Goal: Answer question/provide support: Share knowledge or assist other users

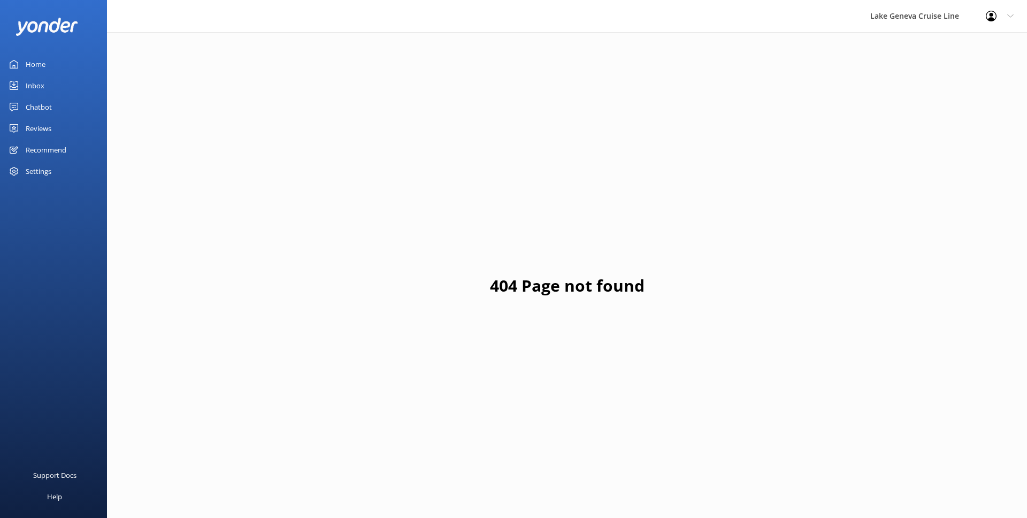
click at [36, 107] on div "Chatbot" at bounding box center [39, 106] width 26 height 21
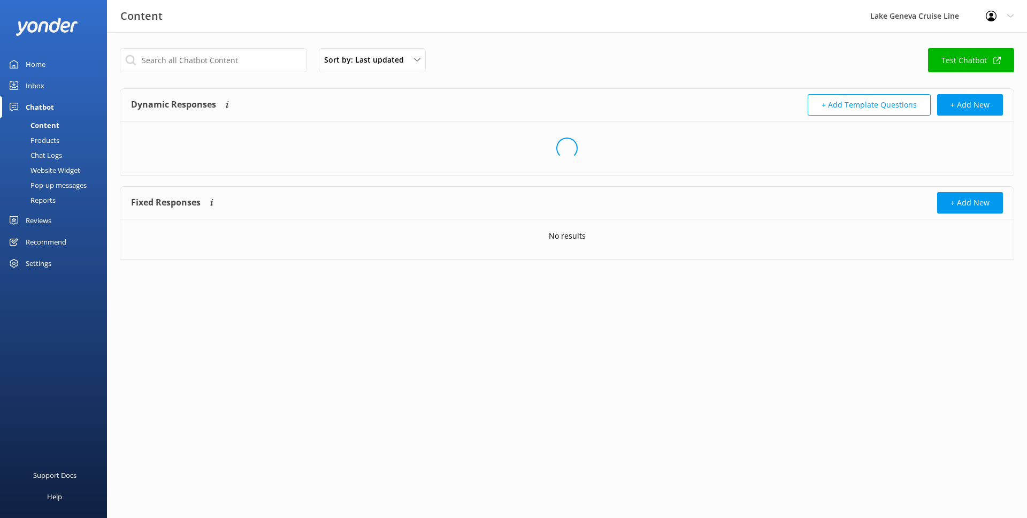
click at [59, 151] on div "Chat Logs" at bounding box center [34, 155] width 56 height 15
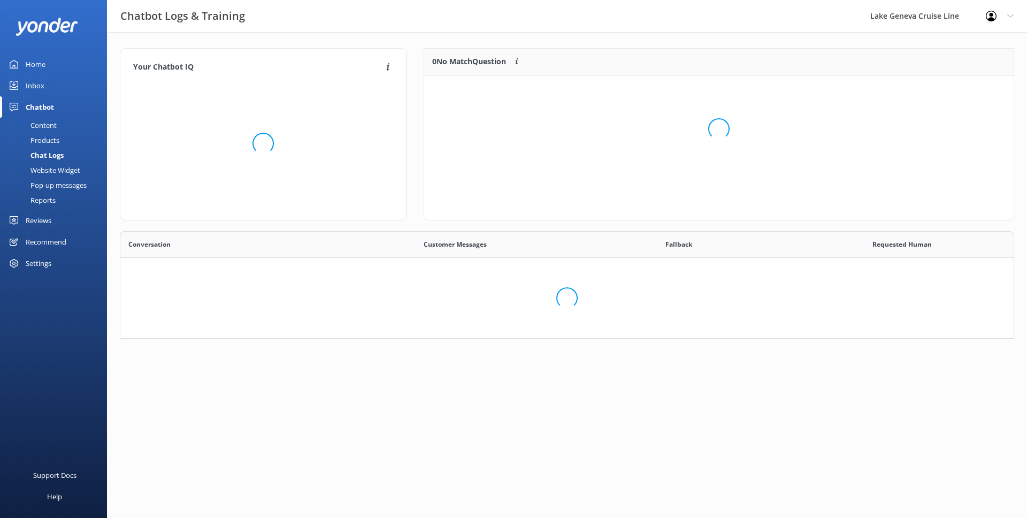
scroll to position [375, 894]
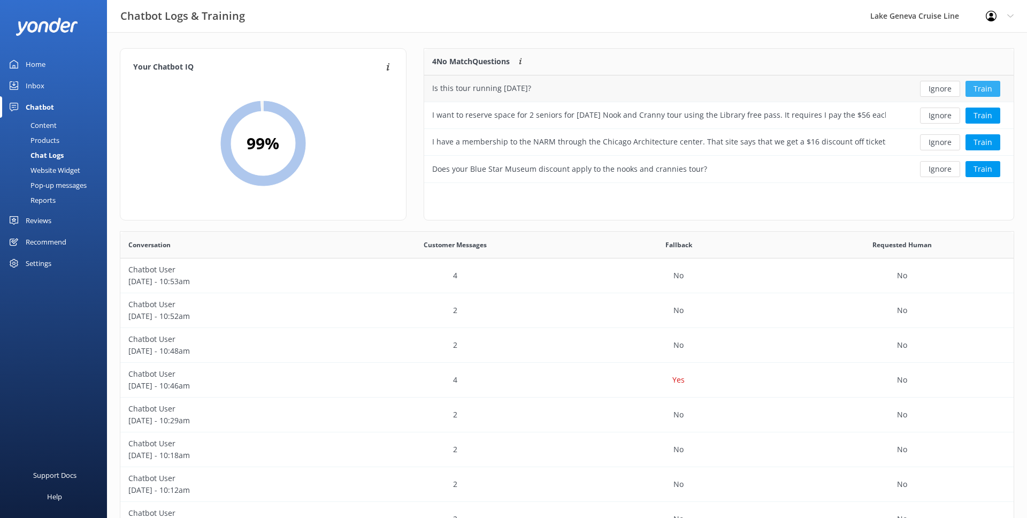
click at [981, 95] on button "Train" at bounding box center [983, 89] width 35 height 16
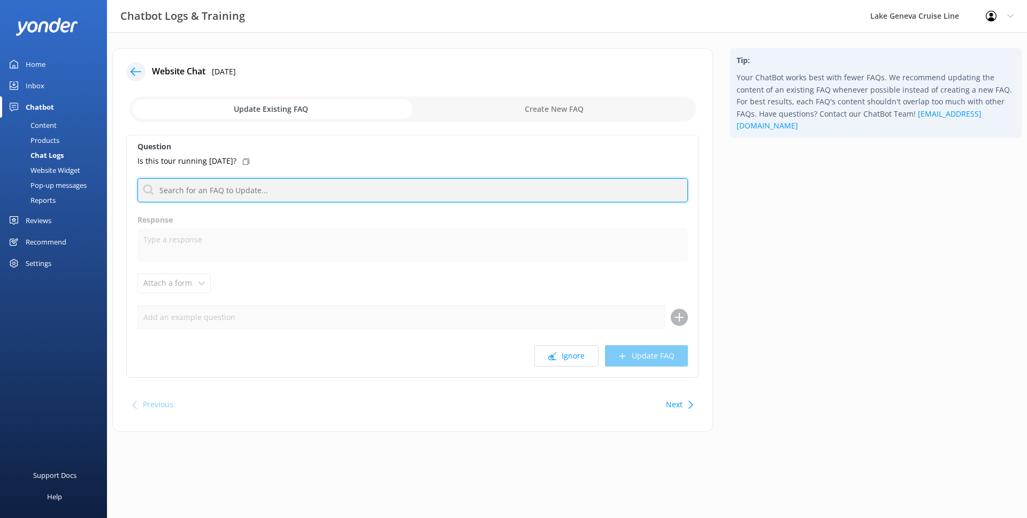
click at [263, 187] on input "text" at bounding box center [413, 190] width 551 height 24
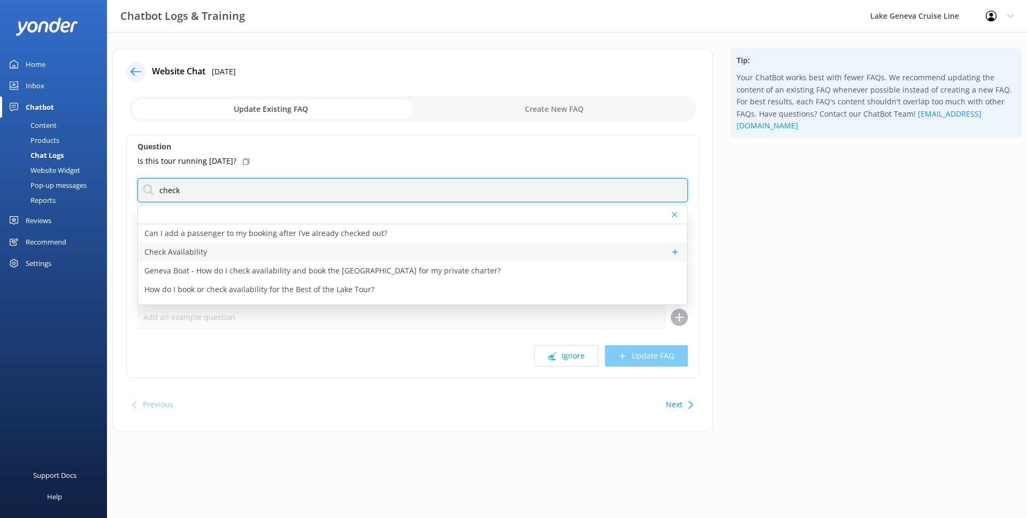
type input "check"
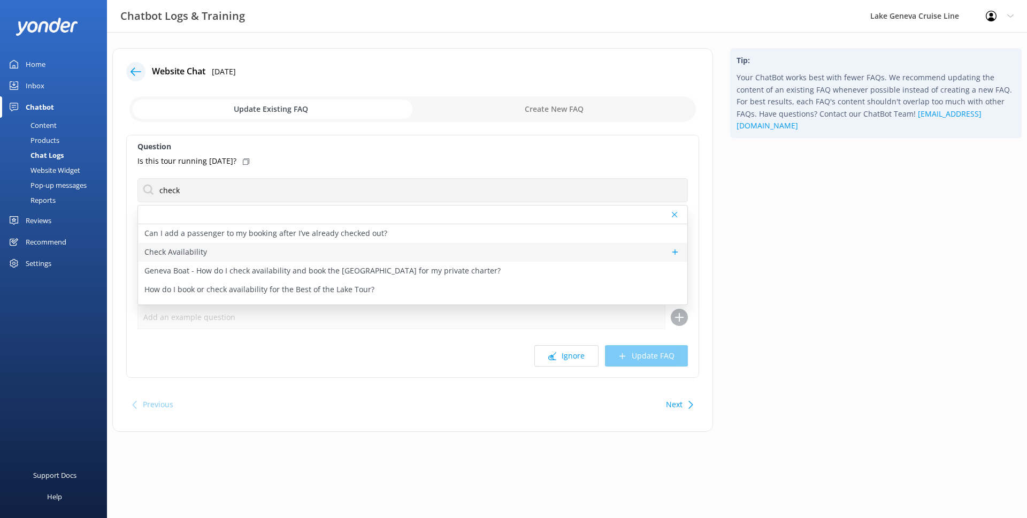
click at [302, 251] on div "Check Availability" at bounding box center [413, 252] width 550 height 19
type textarea "You can check the availability of a tour using the tool below."
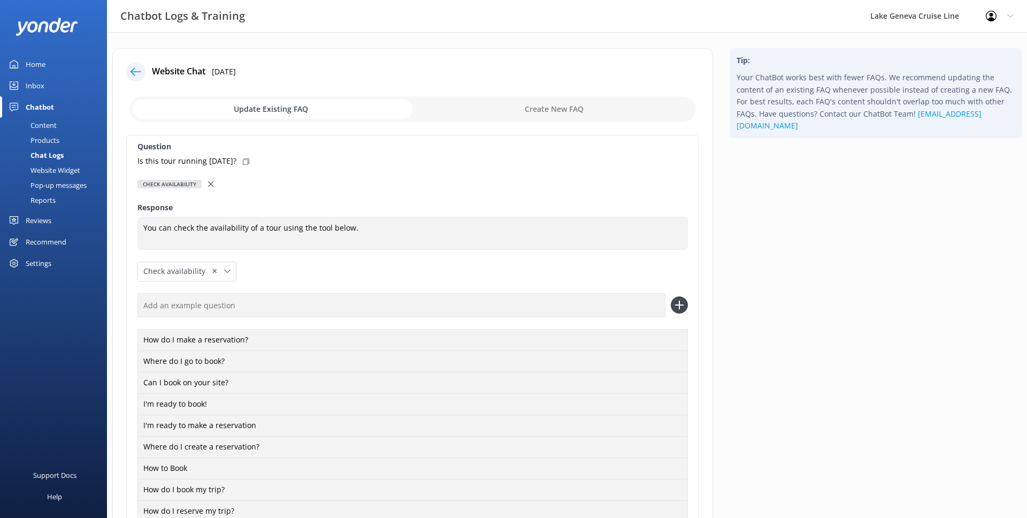
scroll to position [781, 0]
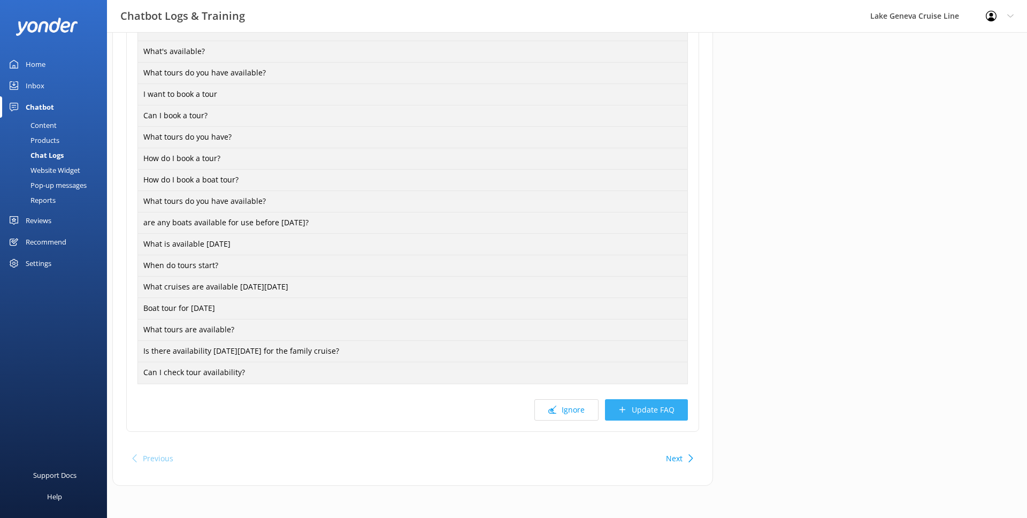
click at [672, 411] on button "Update FAQ" at bounding box center [646, 409] width 83 height 21
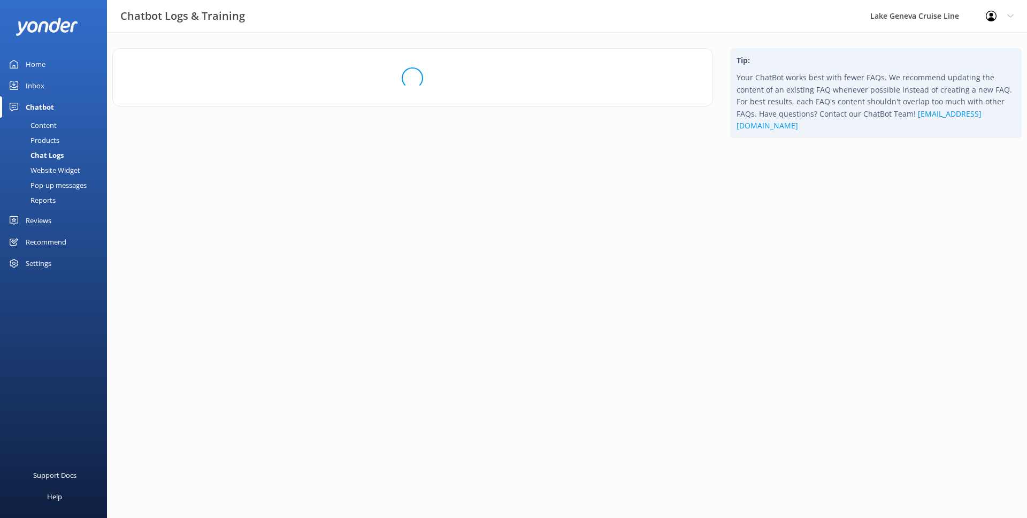
scroll to position [0, 0]
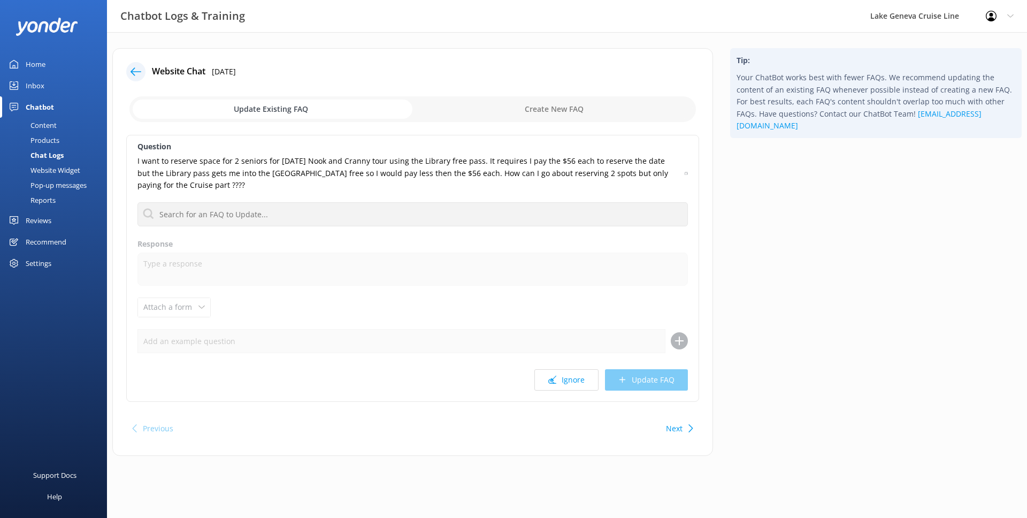
click at [136, 67] on icon at bounding box center [136, 71] width 11 height 11
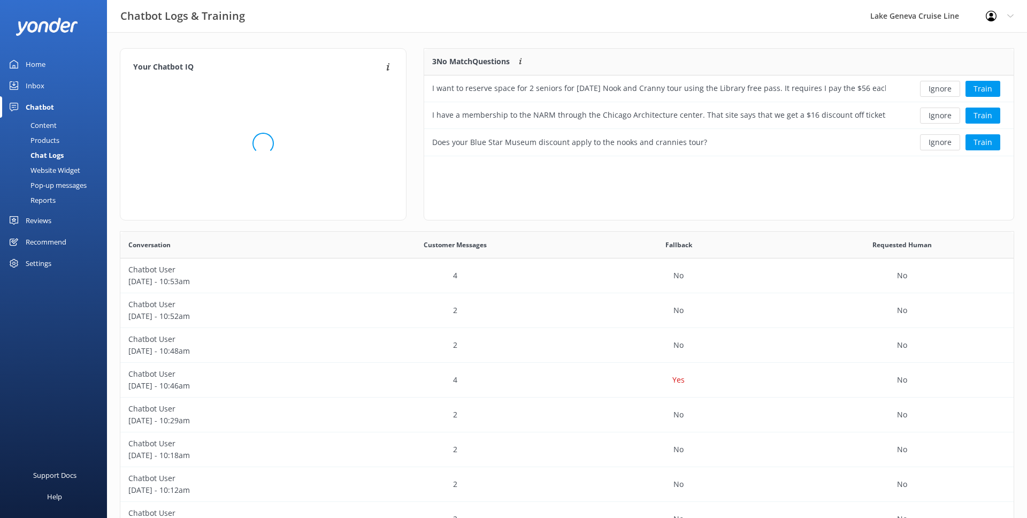
scroll to position [108, 590]
click at [361, 368] on div "4" at bounding box center [456, 380] width 224 height 35
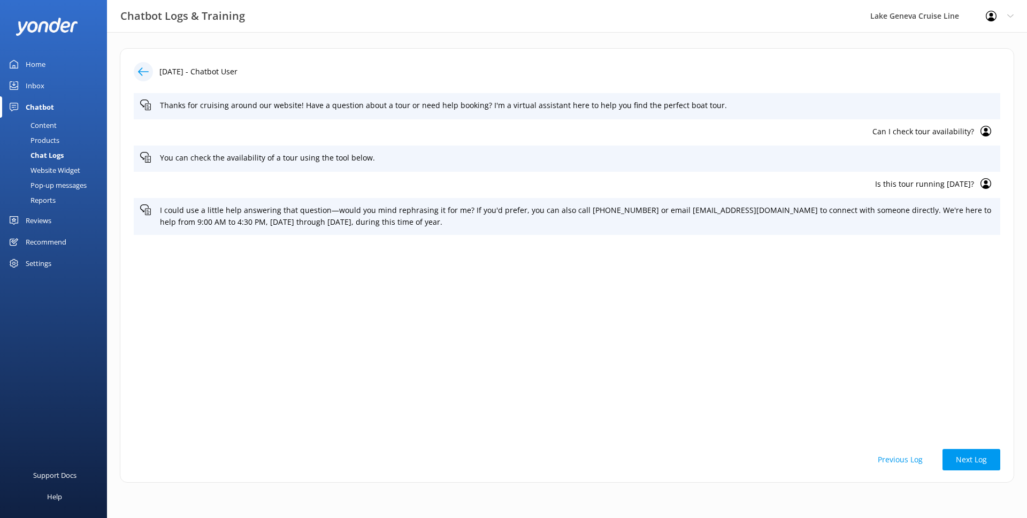
click at [147, 65] on div at bounding box center [143, 71] width 19 height 19
